Goal: Navigation & Orientation: Understand site structure

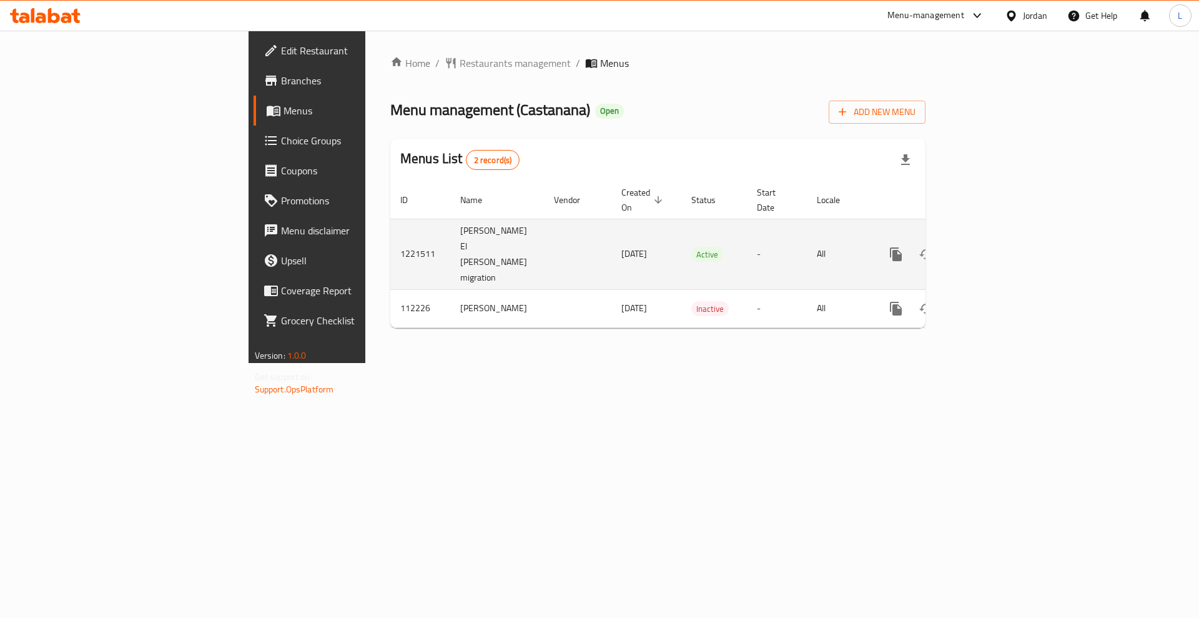
click at [994, 247] on icon "enhanced table" at bounding box center [986, 254] width 15 height 15
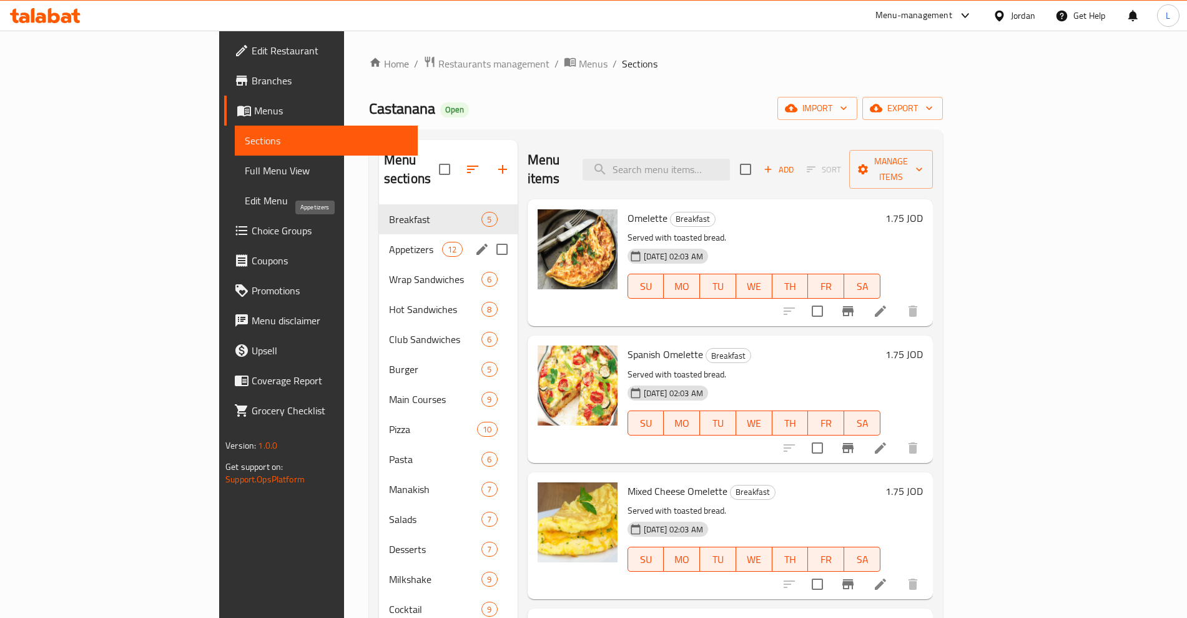
click at [389, 242] on span "Appetizers" at bounding box center [415, 249] width 53 height 15
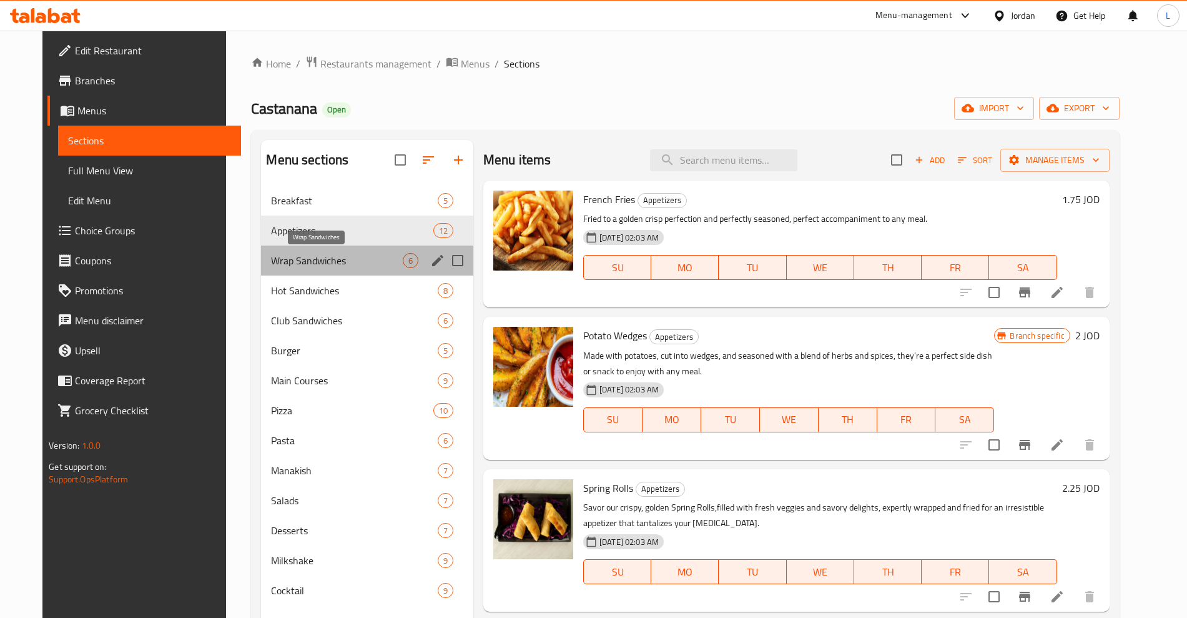
click at [276, 257] on span "Wrap Sandwiches" at bounding box center [336, 260] width 131 height 15
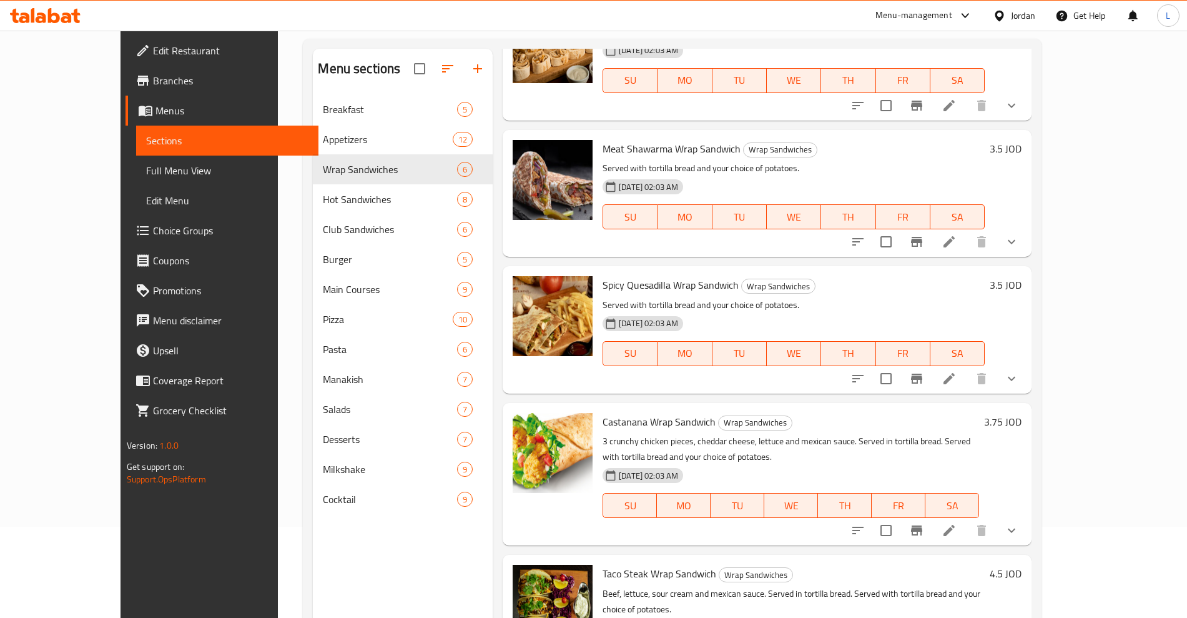
scroll to position [175, 0]
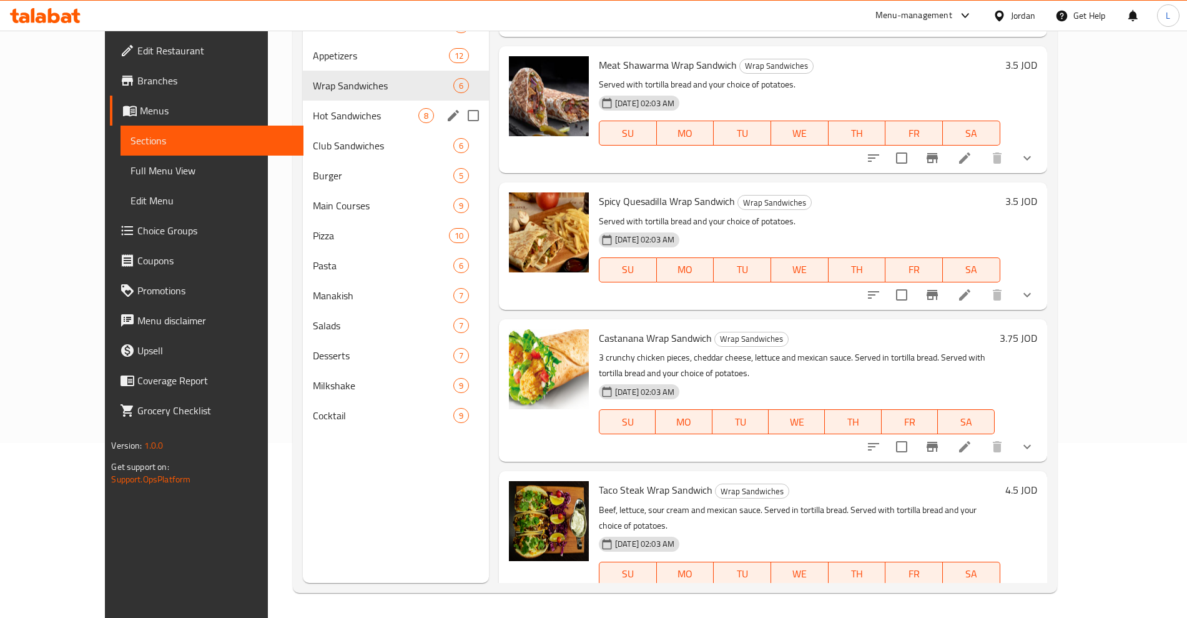
click at [303, 123] on div "Hot Sandwiches 8" at bounding box center [396, 116] width 186 height 30
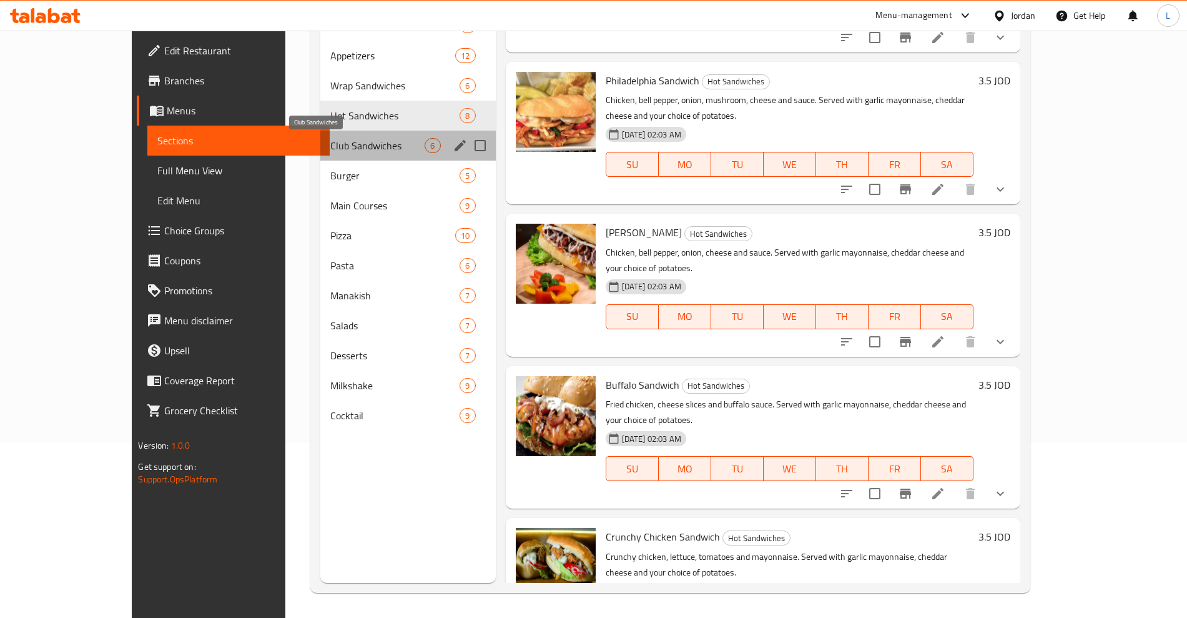
click at [330, 145] on span "Club Sandwiches" at bounding box center [377, 145] width 94 height 15
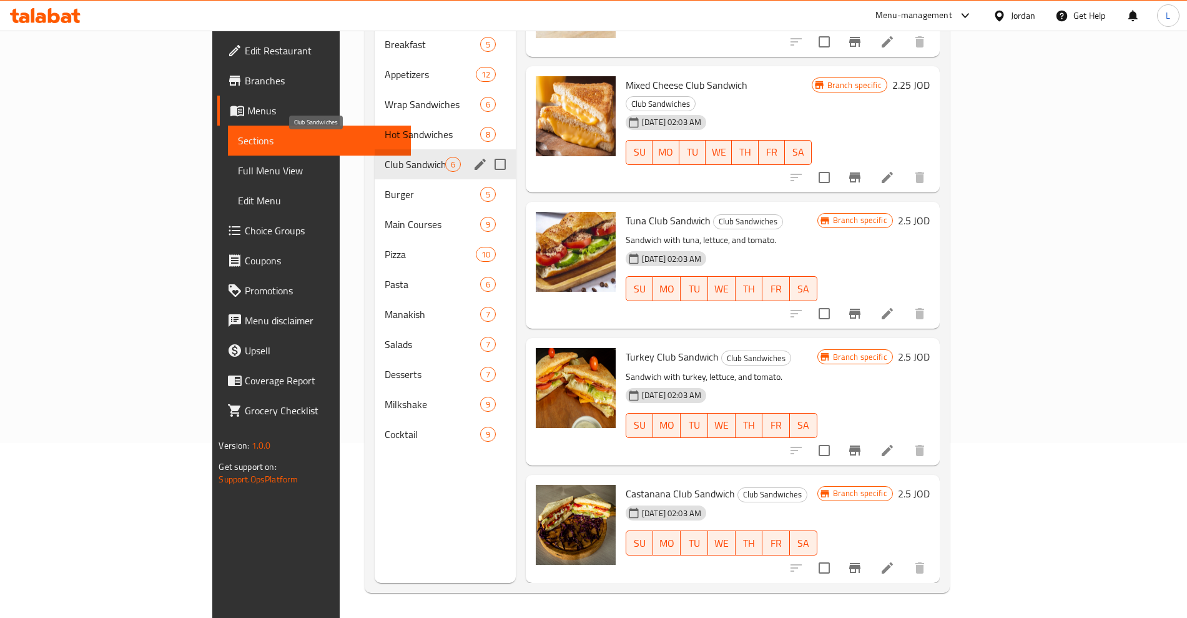
scroll to position [157, 0]
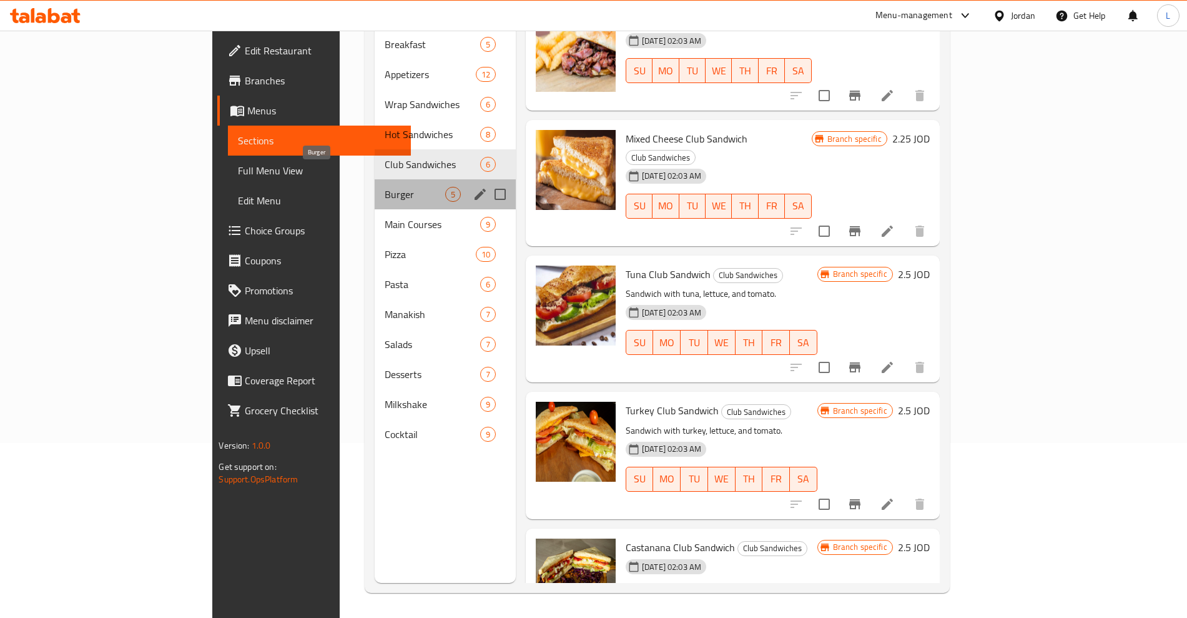
click at [385, 187] on span "Burger" at bounding box center [415, 194] width 61 height 15
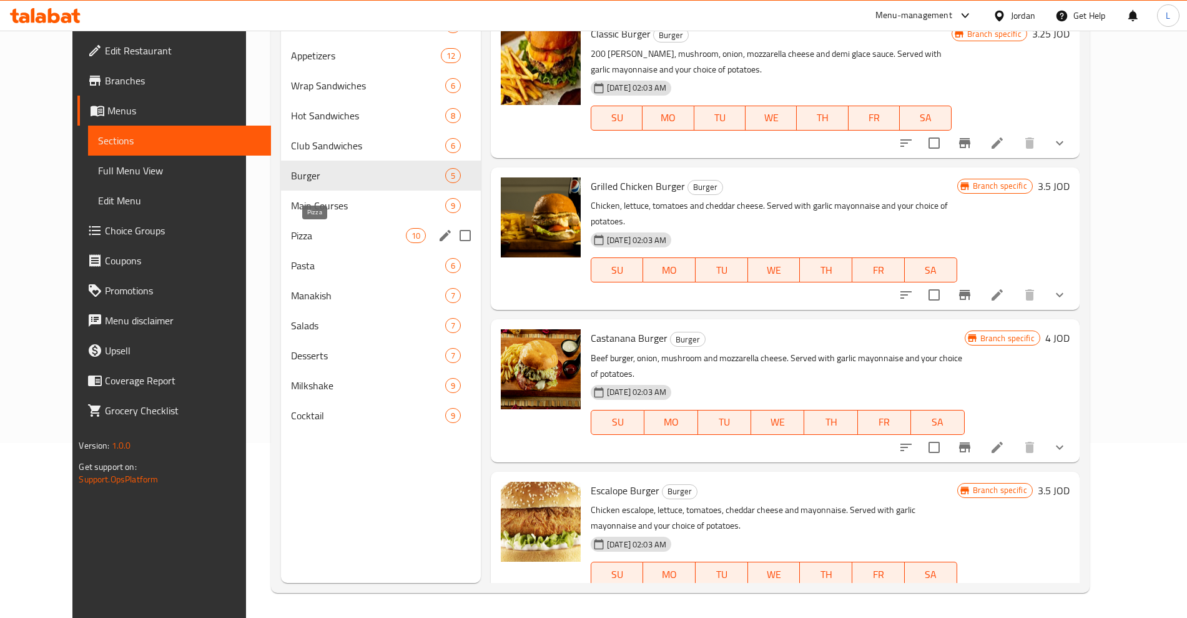
click at [291, 239] on span "Pizza" at bounding box center [348, 235] width 114 height 15
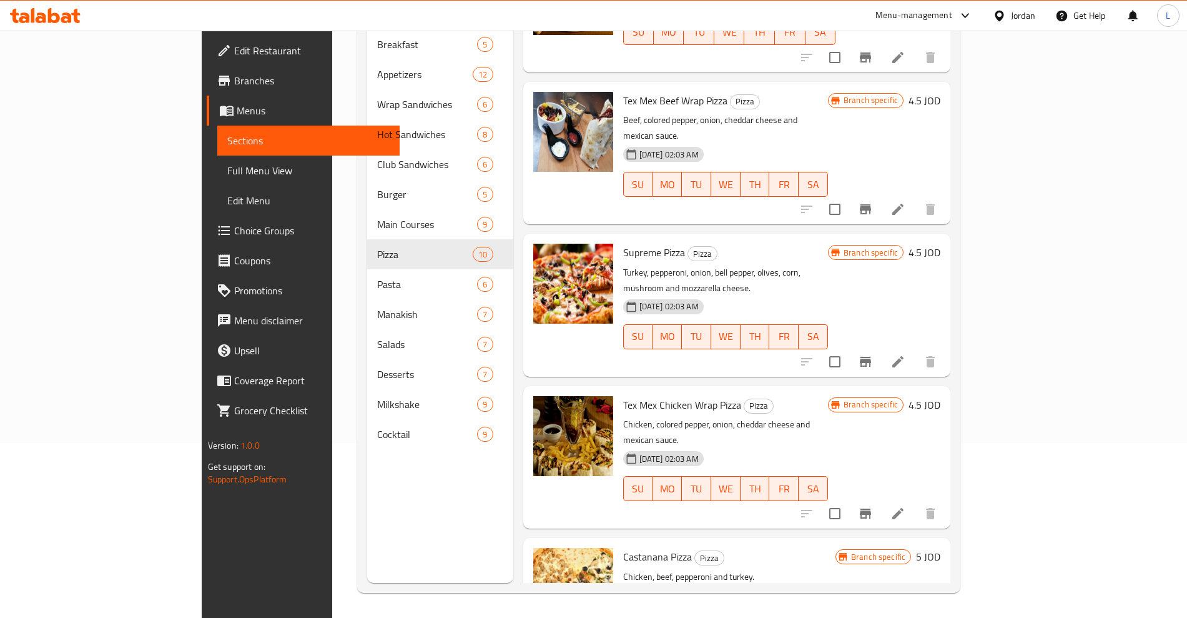
scroll to position [778, 0]
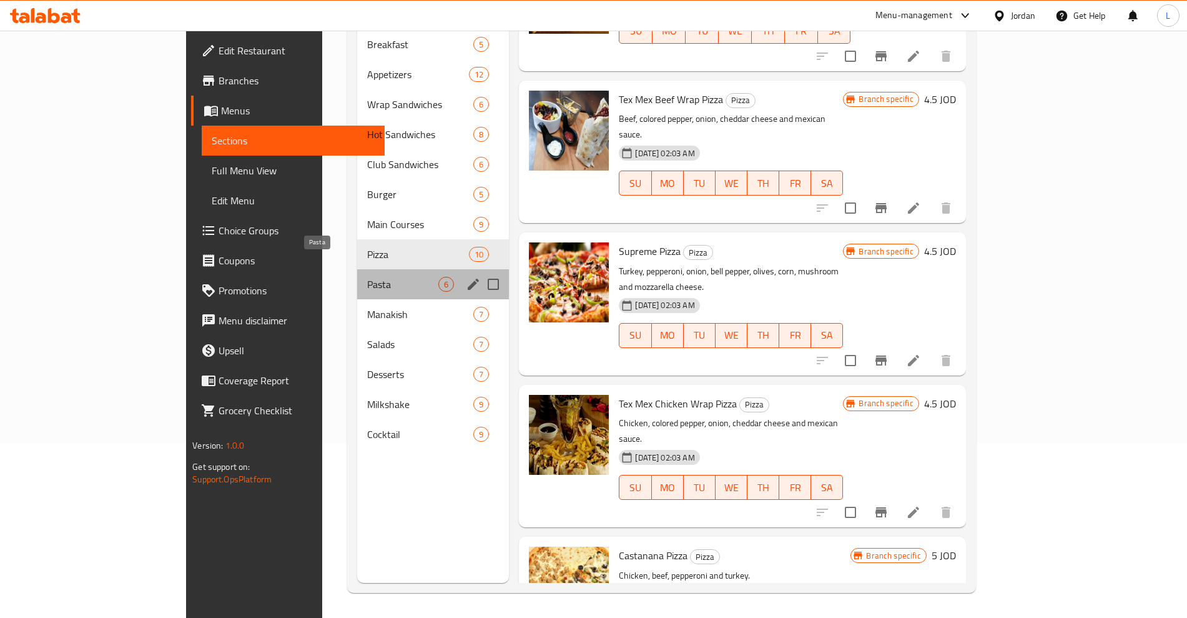
click at [367, 277] on span "Pasta" at bounding box center [403, 284] width 72 height 15
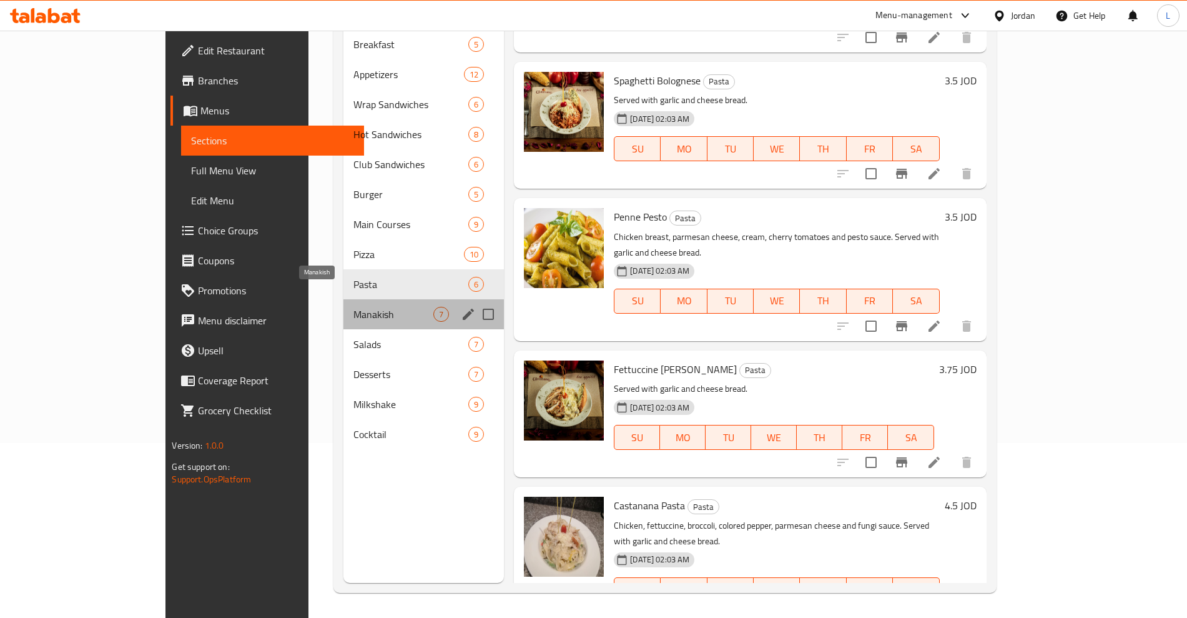
click at [353, 307] on span "Manakish" at bounding box center [393, 314] width 80 height 15
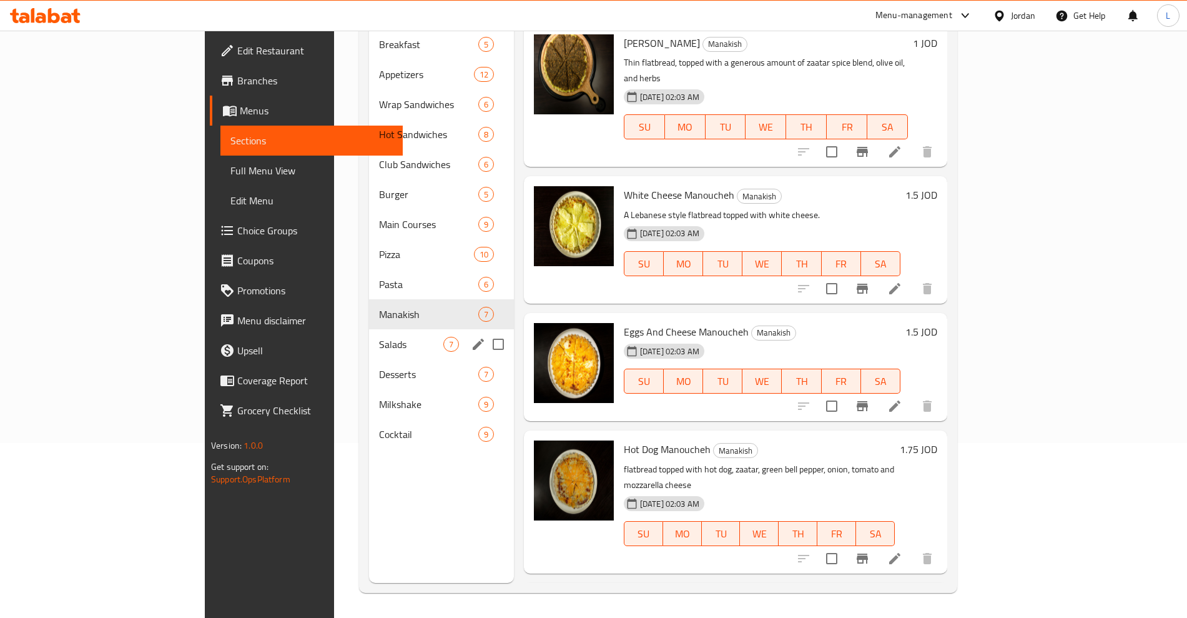
click at [379, 337] on span "Salads" at bounding box center [411, 344] width 64 height 15
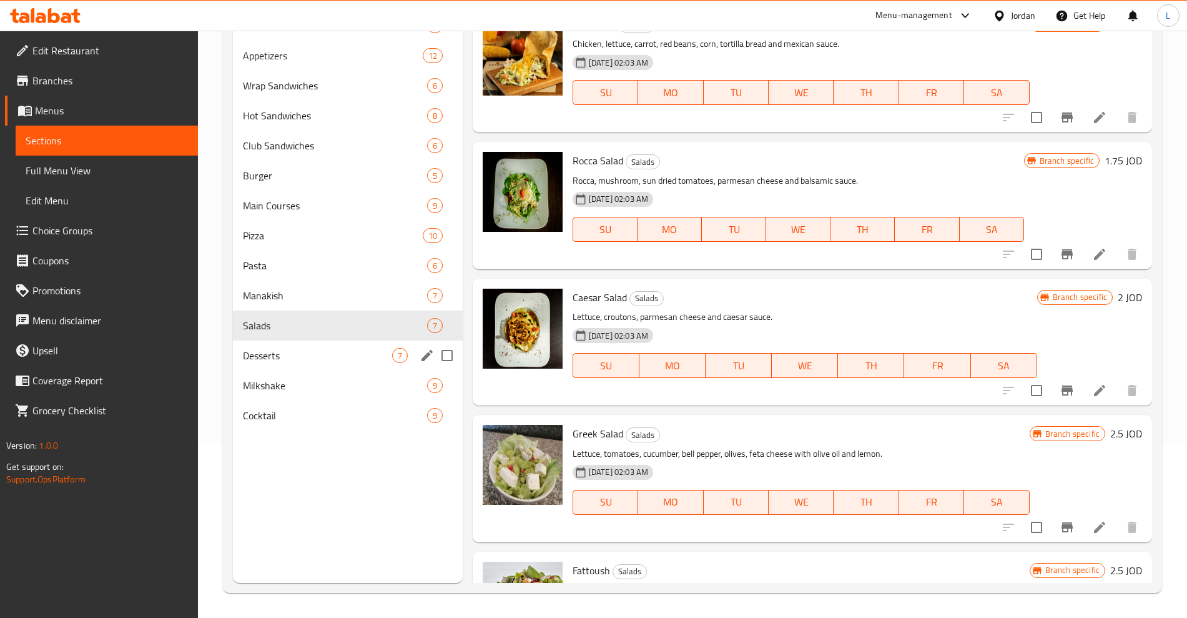
click at [273, 346] on div "Desserts 7" at bounding box center [348, 355] width 230 height 30
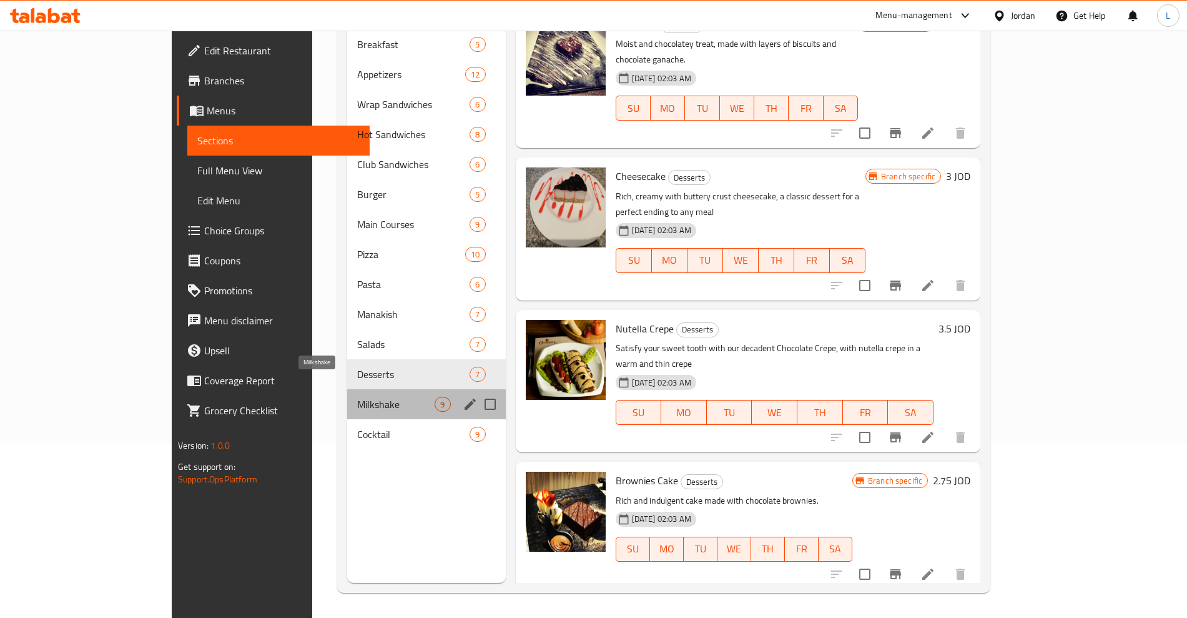
click at [357, 397] on span "Milkshake" at bounding box center [395, 404] width 77 height 15
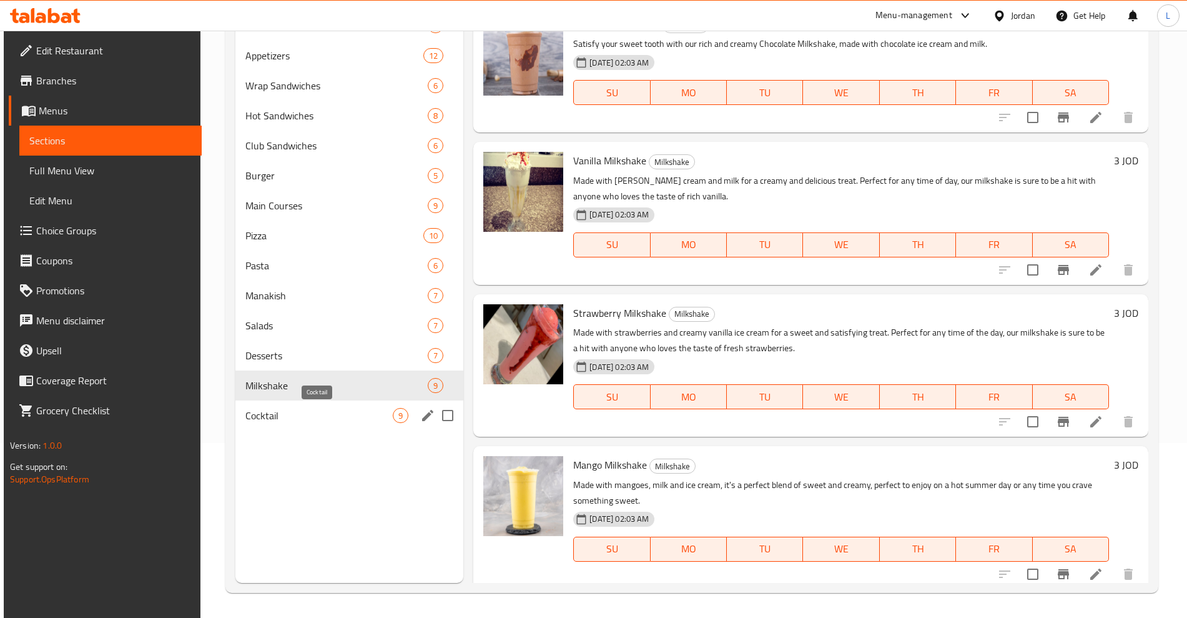
click at [266, 420] on span "Cocktail" at bounding box center [318, 415] width 147 height 15
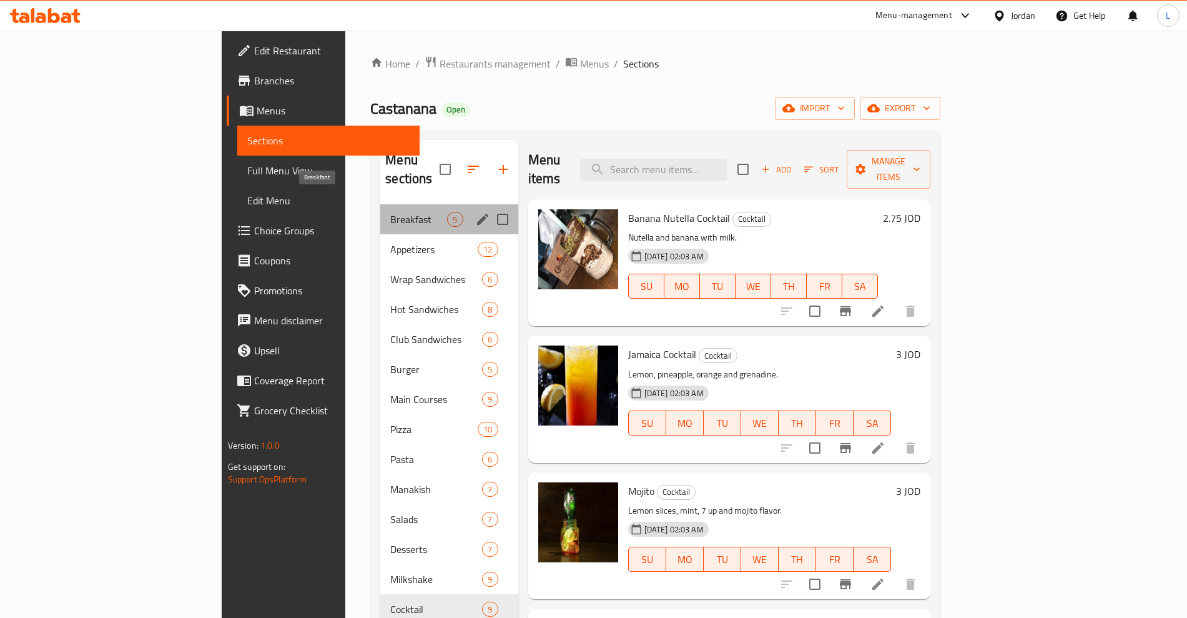
click at [390, 212] on span "Breakfast" at bounding box center [418, 219] width 57 height 15
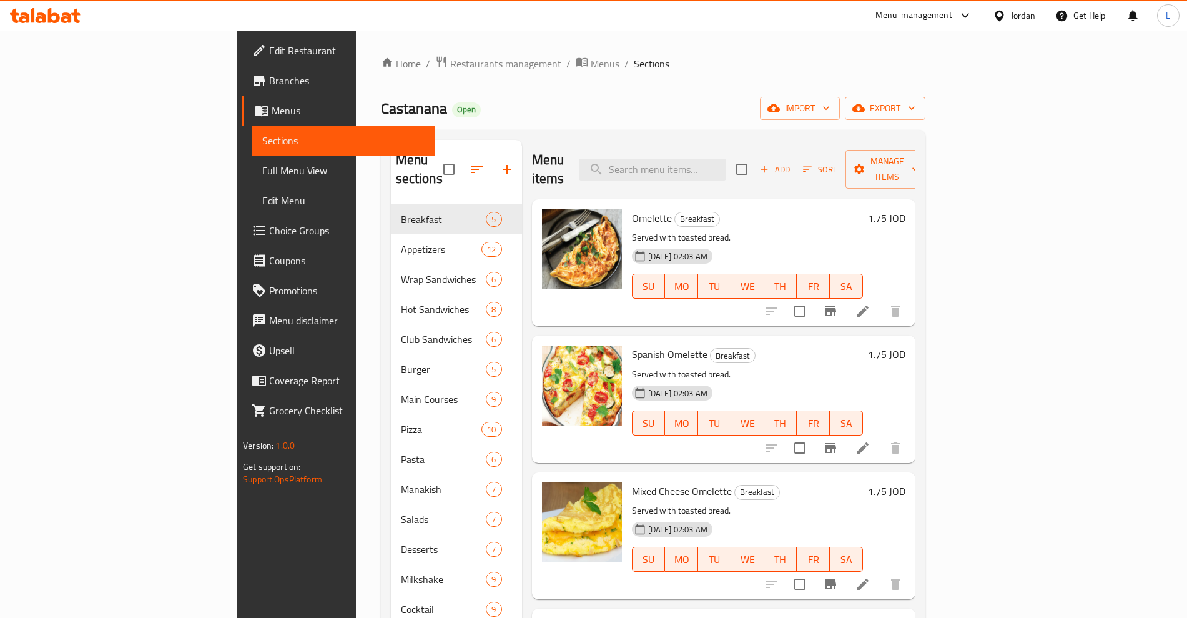
drag, startPoint x: 523, startPoint y: 428, endPoint x: 498, endPoint y: 486, distance: 63.0
click at [537, 432] on div at bounding box center [582, 398] width 90 height 117
